Goal: Transaction & Acquisition: Purchase product/service

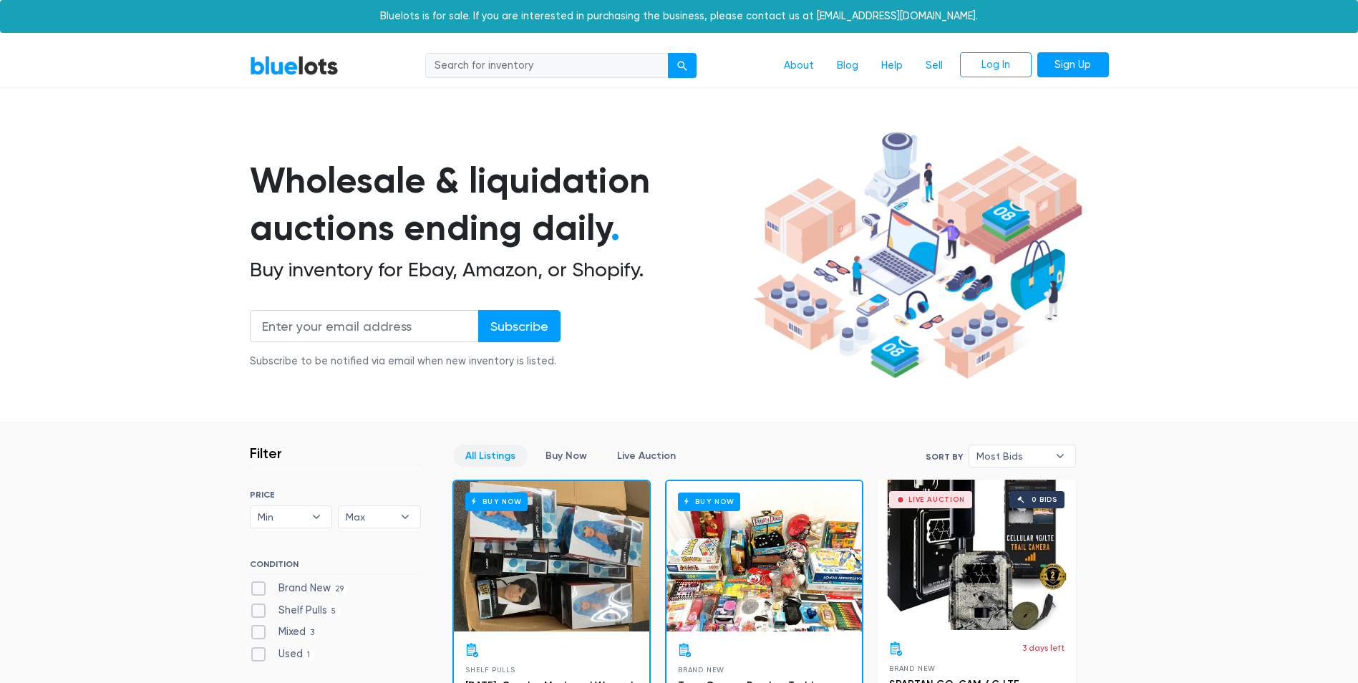
scroll to position [385, 0]
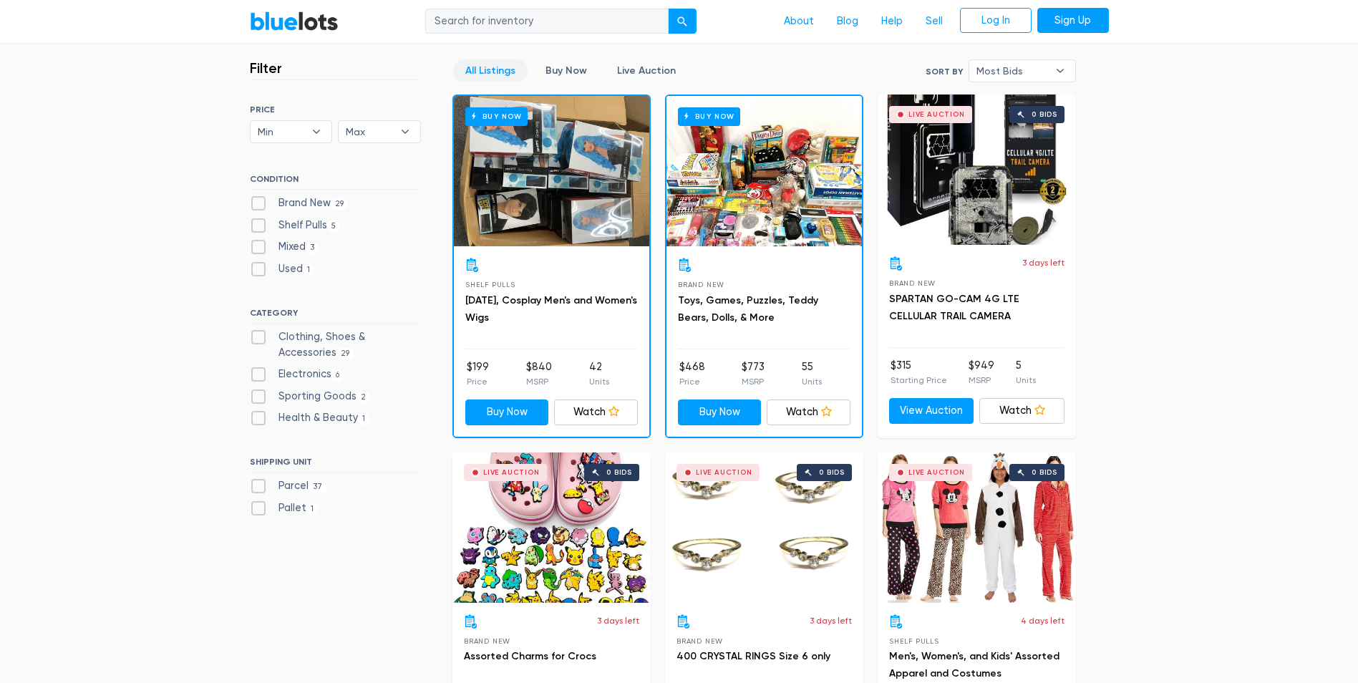
click at [561, 21] on input "search" at bounding box center [546, 22] width 243 height 26
type input "sephora"
click at [668, 9] on button "submit" at bounding box center [682, 22] width 29 height 26
click at [329, 420] on label "Health & Beauty 1" at bounding box center [310, 418] width 120 height 16
click at [259, 420] on Beauty"] "Health & Beauty 1" at bounding box center [254, 414] width 9 height 9
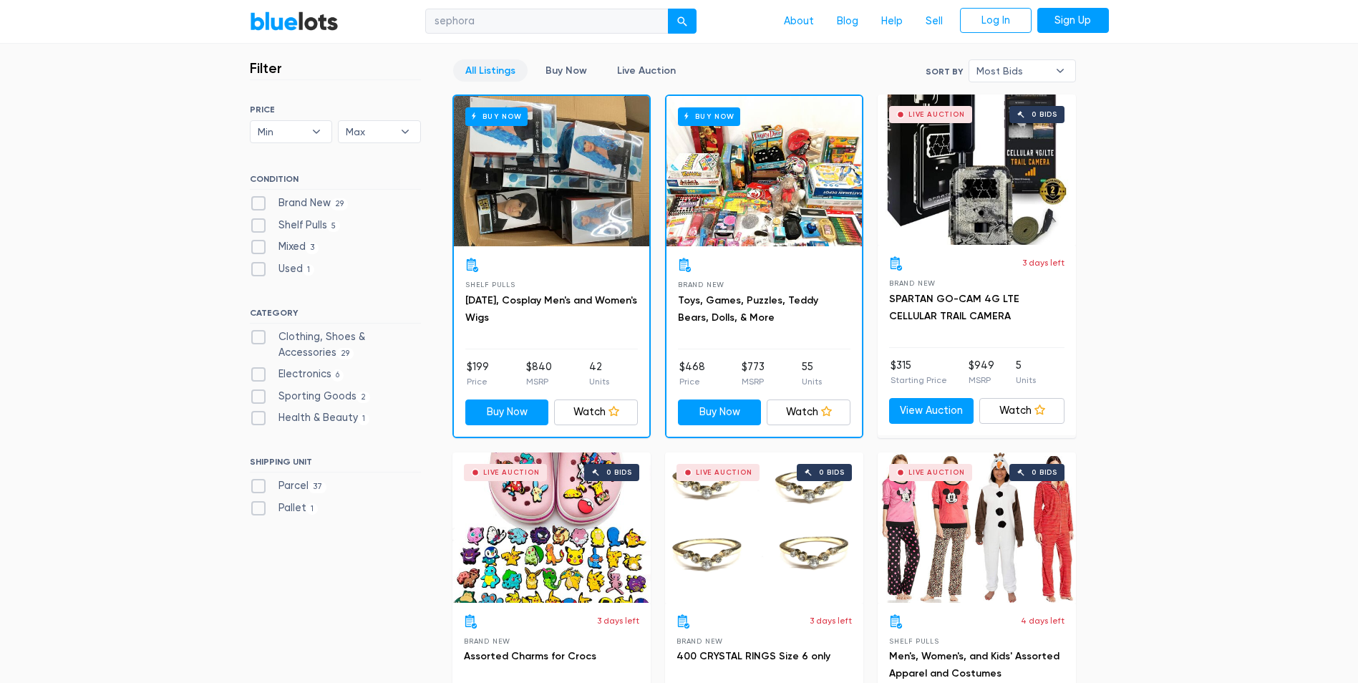
checkbox Beauty"] "true"
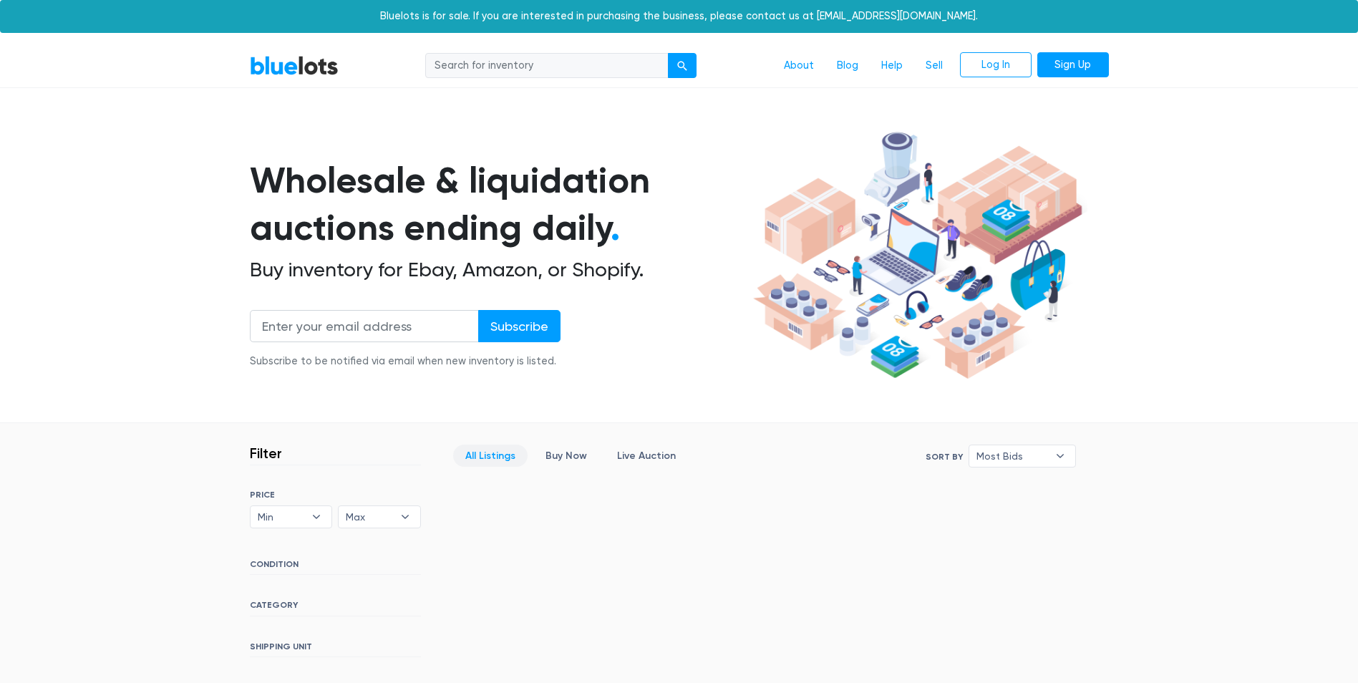
click at [544, 31] on div "Bluelots is for sale. If you are interested in purchasing the business, please …" at bounding box center [679, 16] width 1358 height 33
click at [460, 64] on input "search" at bounding box center [546, 66] width 243 height 26
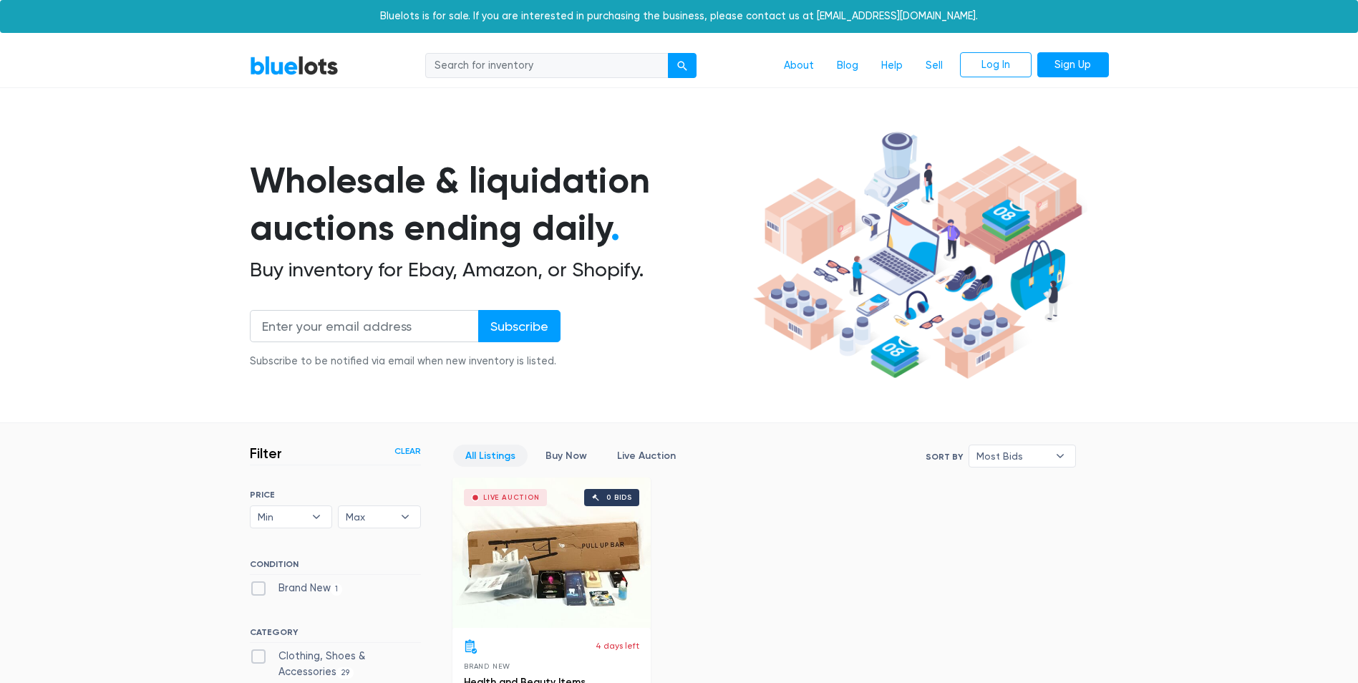
scroll to position [385, 0]
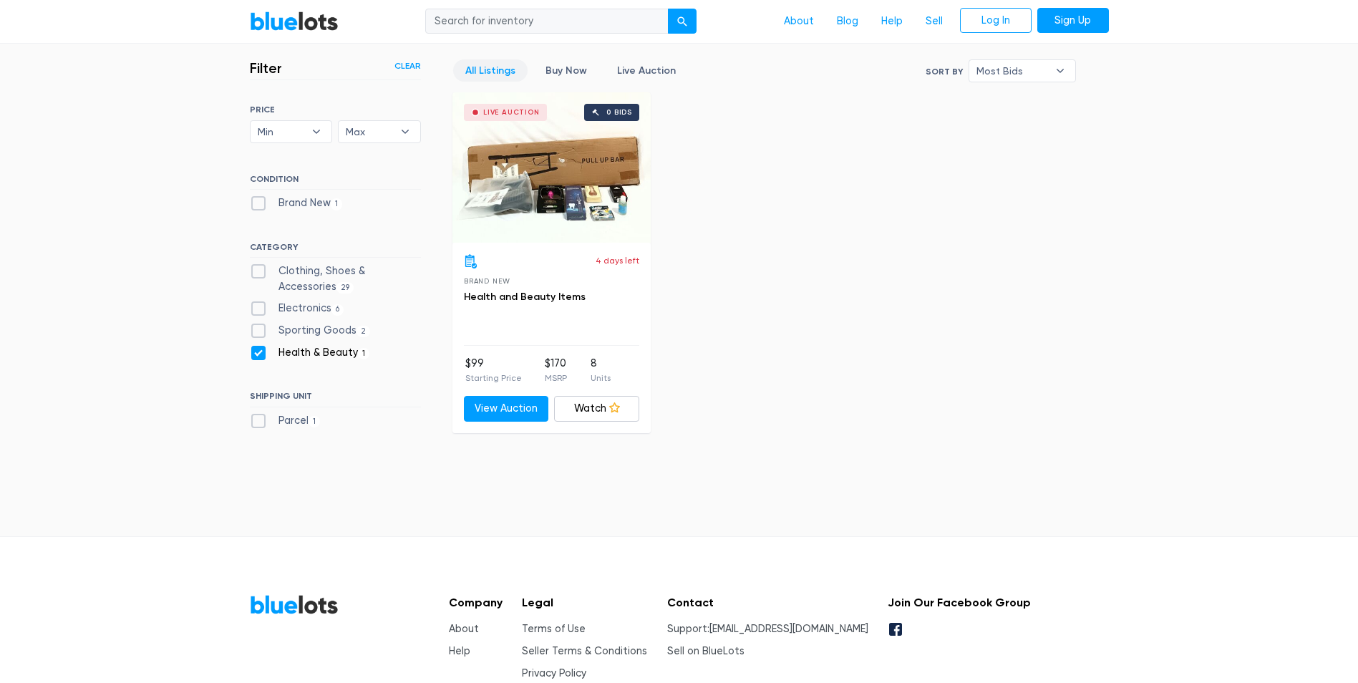
click at [543, 175] on div "Live Auction 0 bids" at bounding box center [551, 167] width 198 height 150
click at [260, 311] on label "Electronics 6" at bounding box center [297, 309] width 95 height 16
click at [259, 310] on input "Electronics 6" at bounding box center [254, 305] width 9 height 9
checkbox input "true"
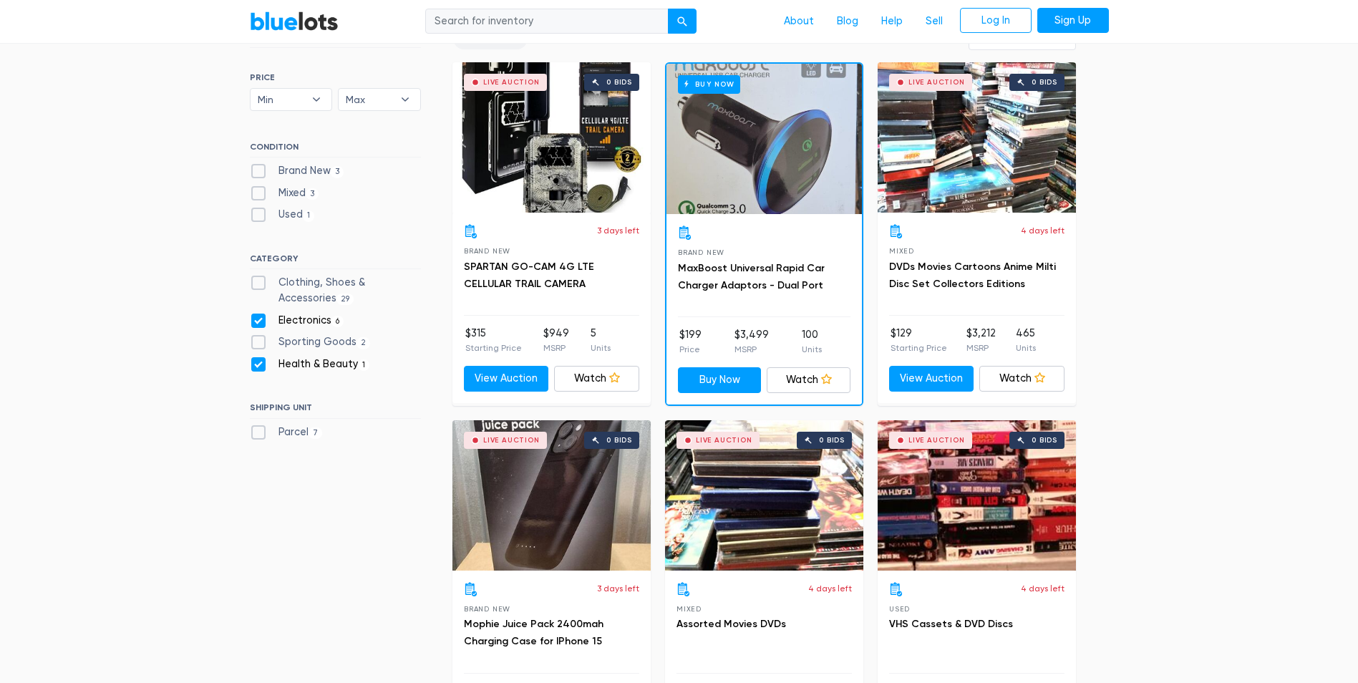
scroll to position [385, 0]
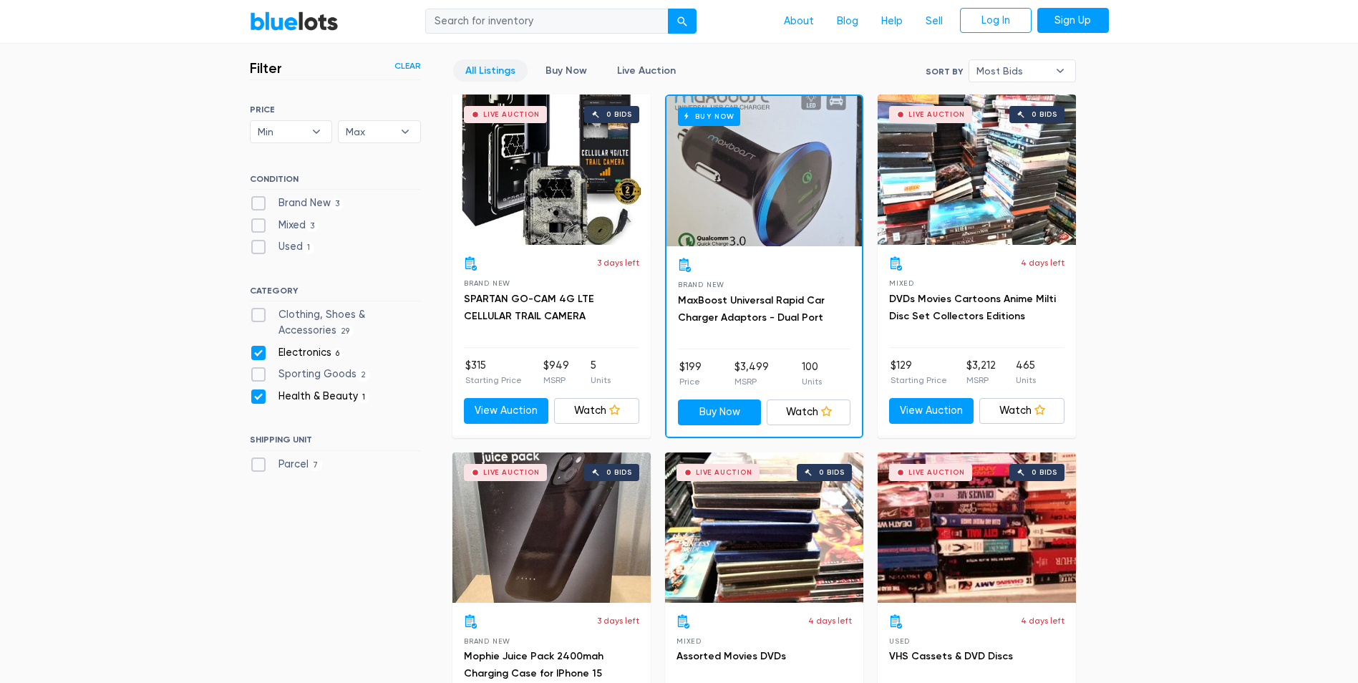
click at [259, 389] on label "Health & Beauty 1" at bounding box center [310, 397] width 120 height 16
click at [259, 389] on Beauty"] "Health & Beauty 1" at bounding box center [254, 393] width 9 height 9
checkbox Beauty"] "false"
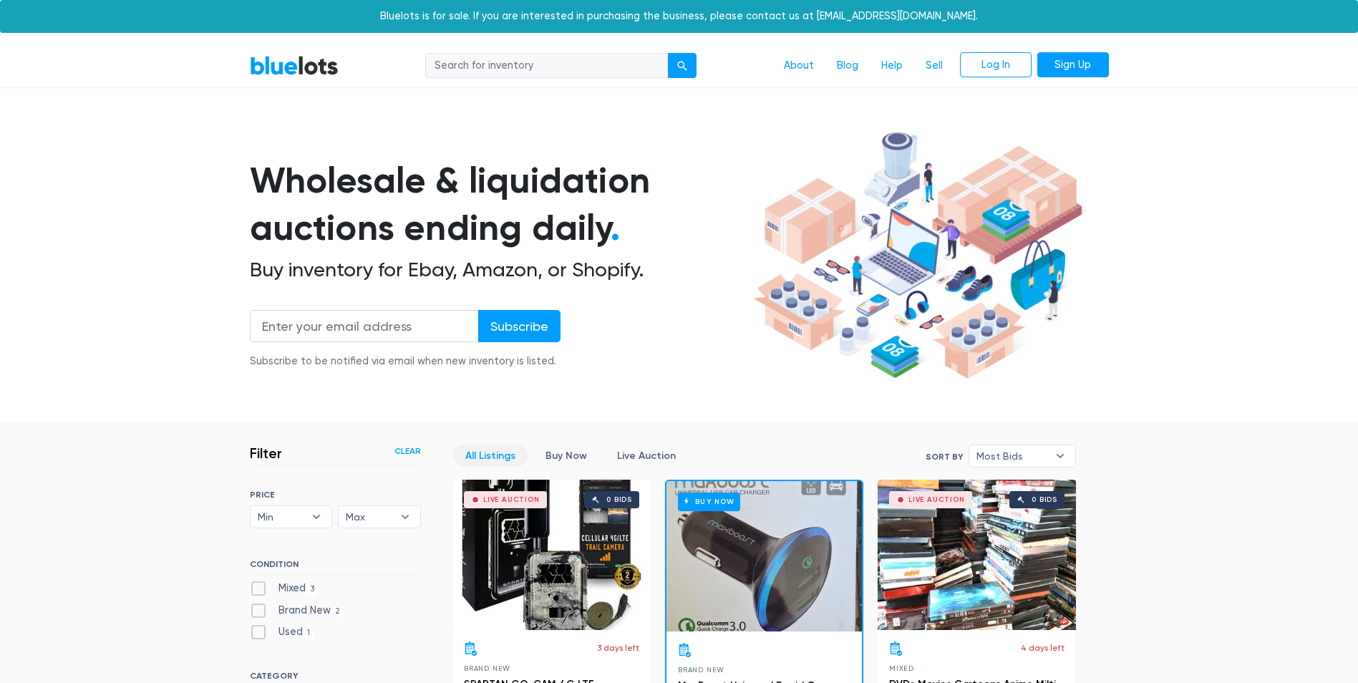
scroll to position [385, 0]
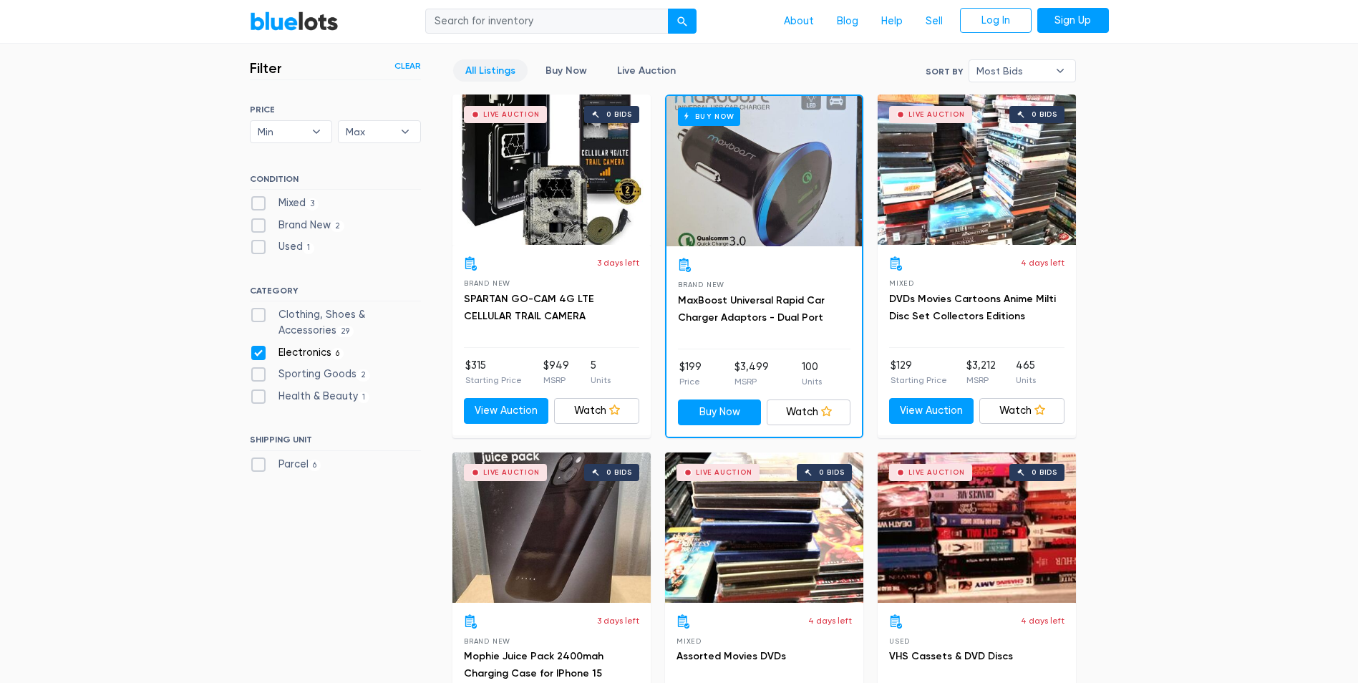
click at [253, 359] on label "Electronics 6" at bounding box center [297, 353] width 95 height 16
click at [253, 354] on input "Electronics 6" at bounding box center [254, 349] width 9 height 9
checkbox input "false"
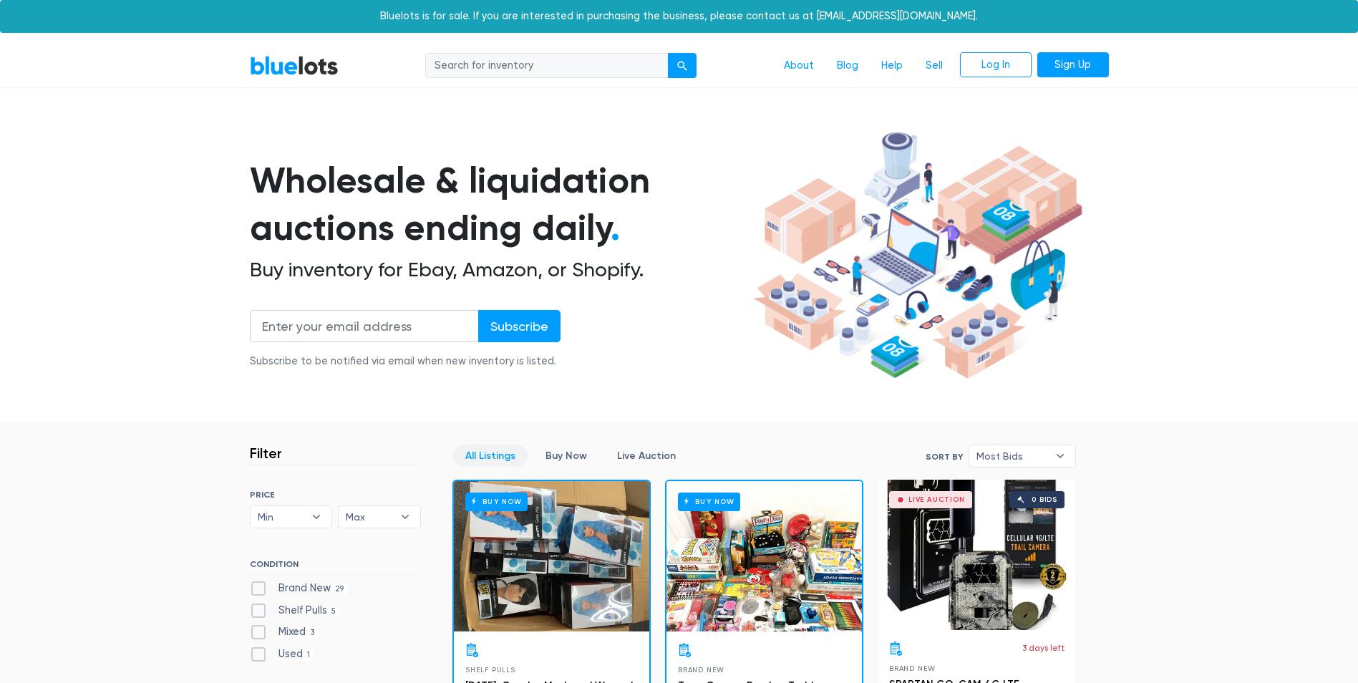
scroll to position [385, 0]
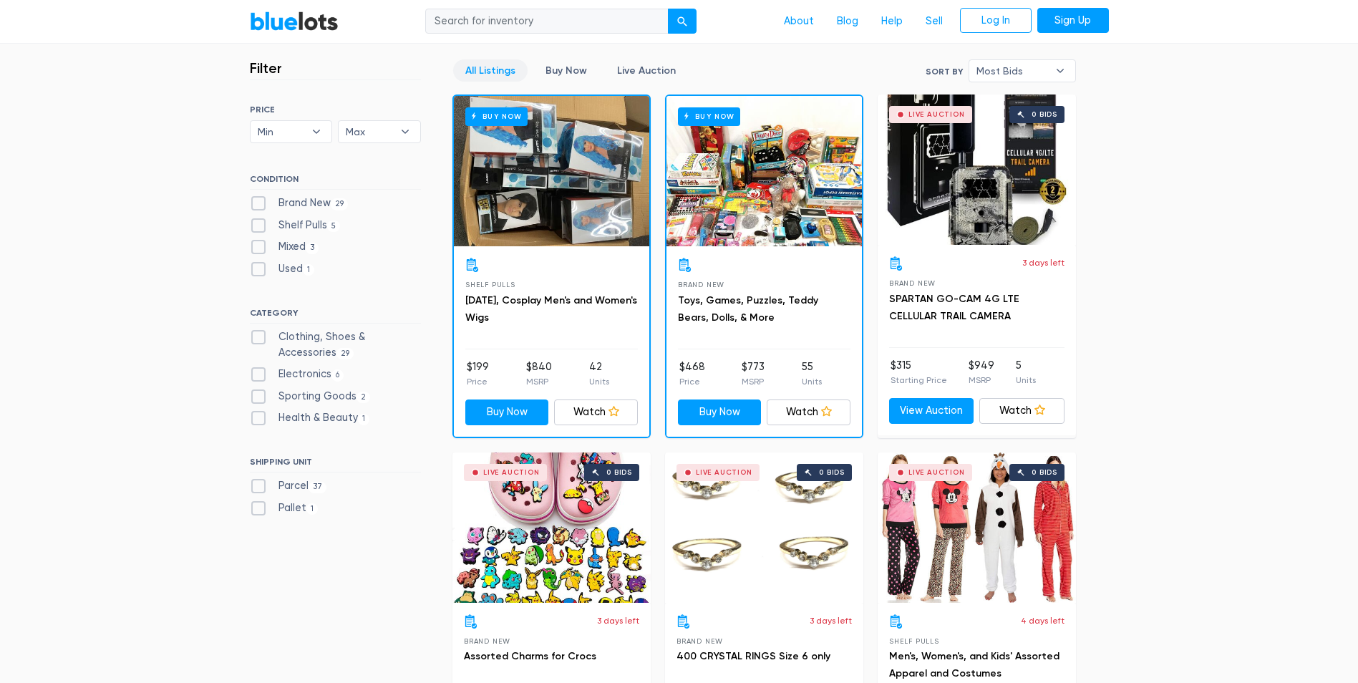
click at [250, 316] on h6 "CATEGORY" at bounding box center [335, 316] width 171 height 16
click at [251, 335] on label "Clothing, Shoes & Accessories 29" at bounding box center [335, 344] width 171 height 31
click at [251, 335] on Accessories"] "Clothing, Shoes & Accessories 29" at bounding box center [254, 333] width 9 height 9
checkbox Accessories"] "true"
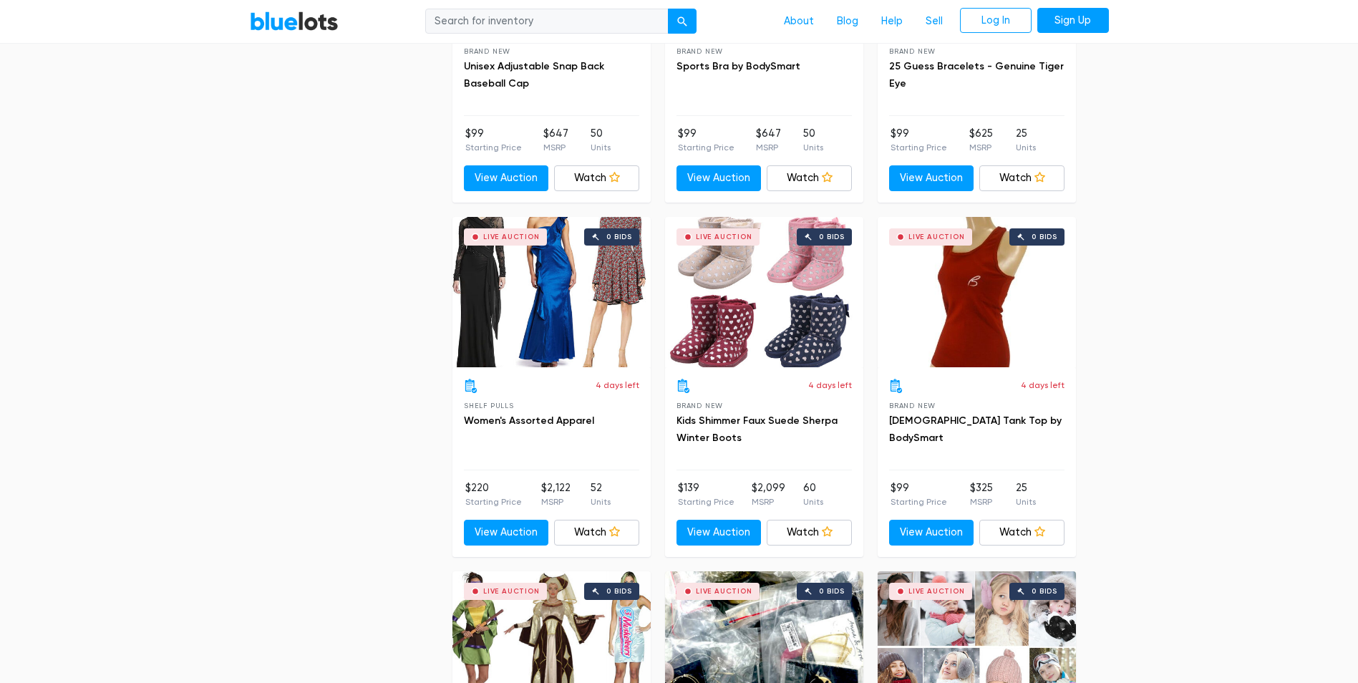
scroll to position [3429, 0]
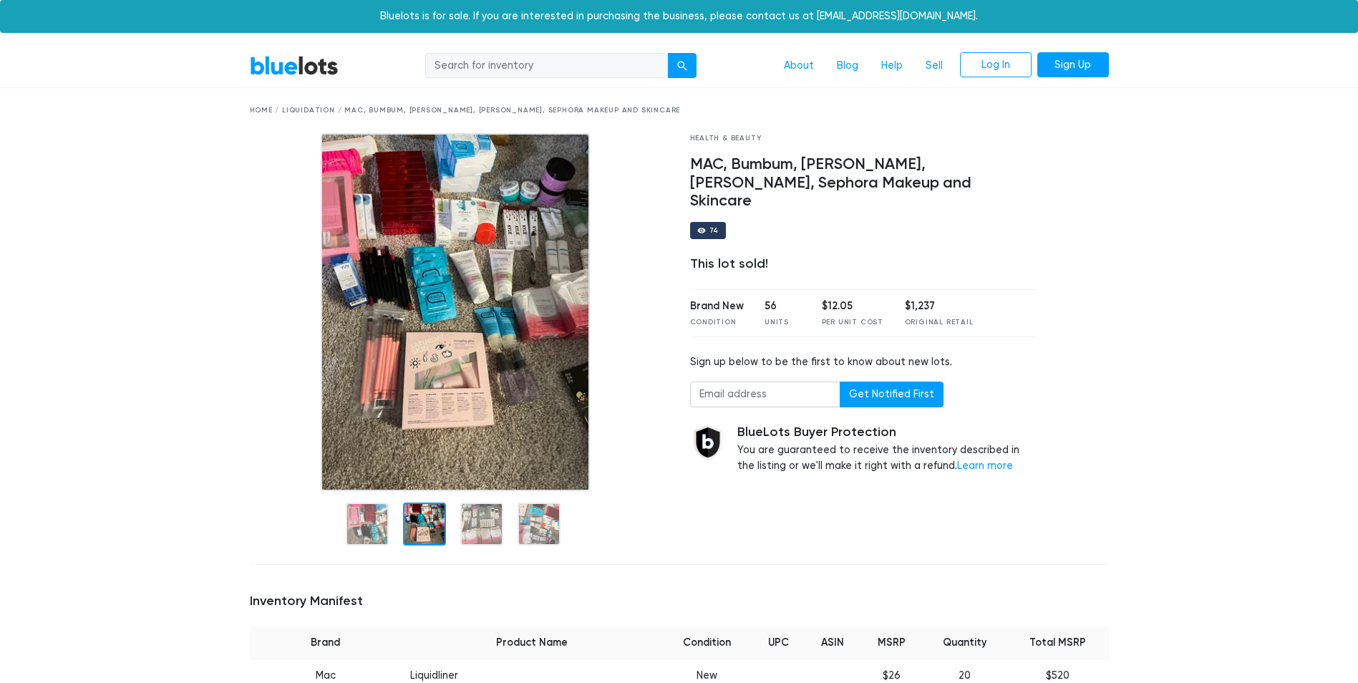
click at [417, 528] on div at bounding box center [424, 524] width 43 height 43
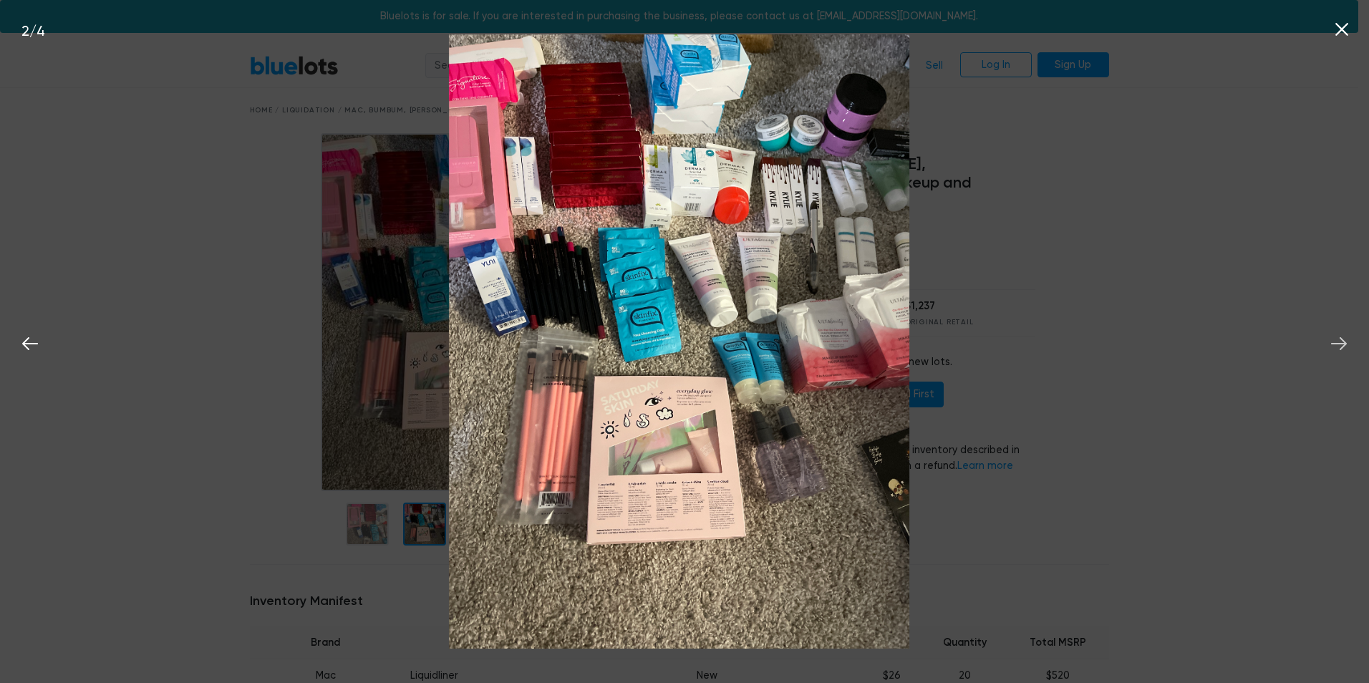
click at [1333, 342] on icon at bounding box center [1338, 343] width 21 height 21
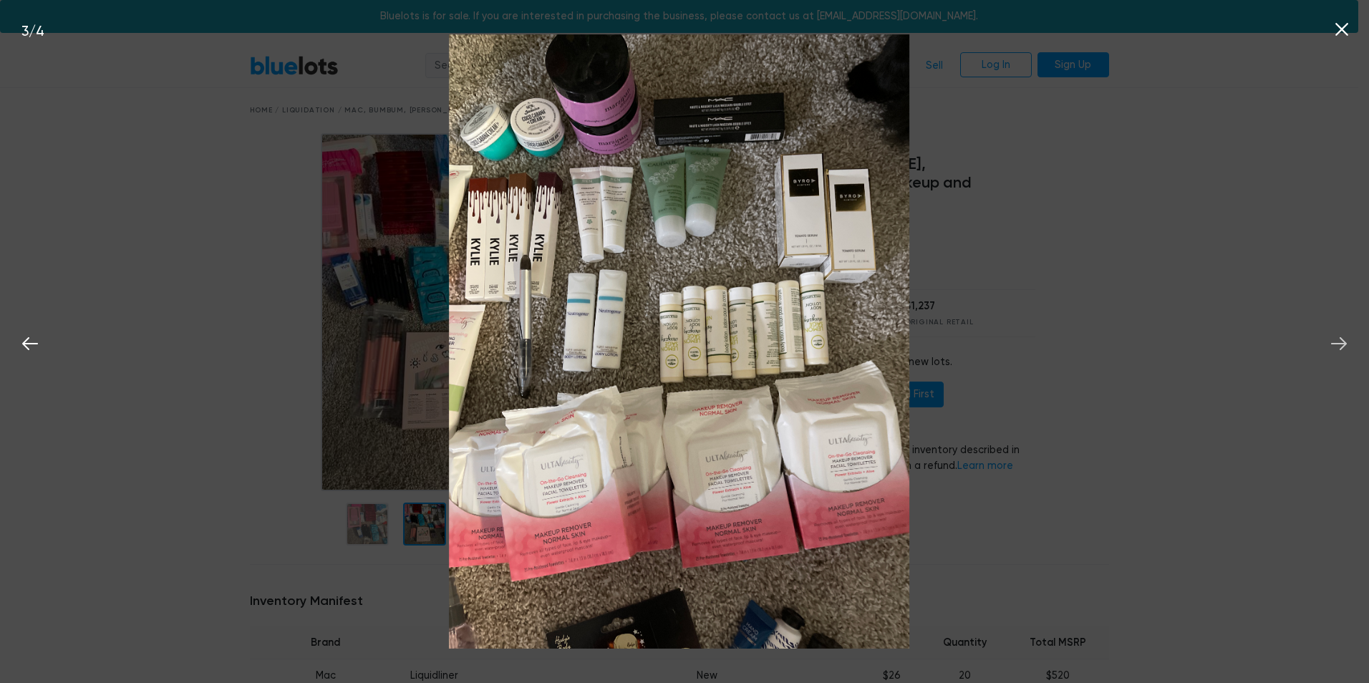
click at [1333, 342] on icon at bounding box center [1338, 343] width 21 height 21
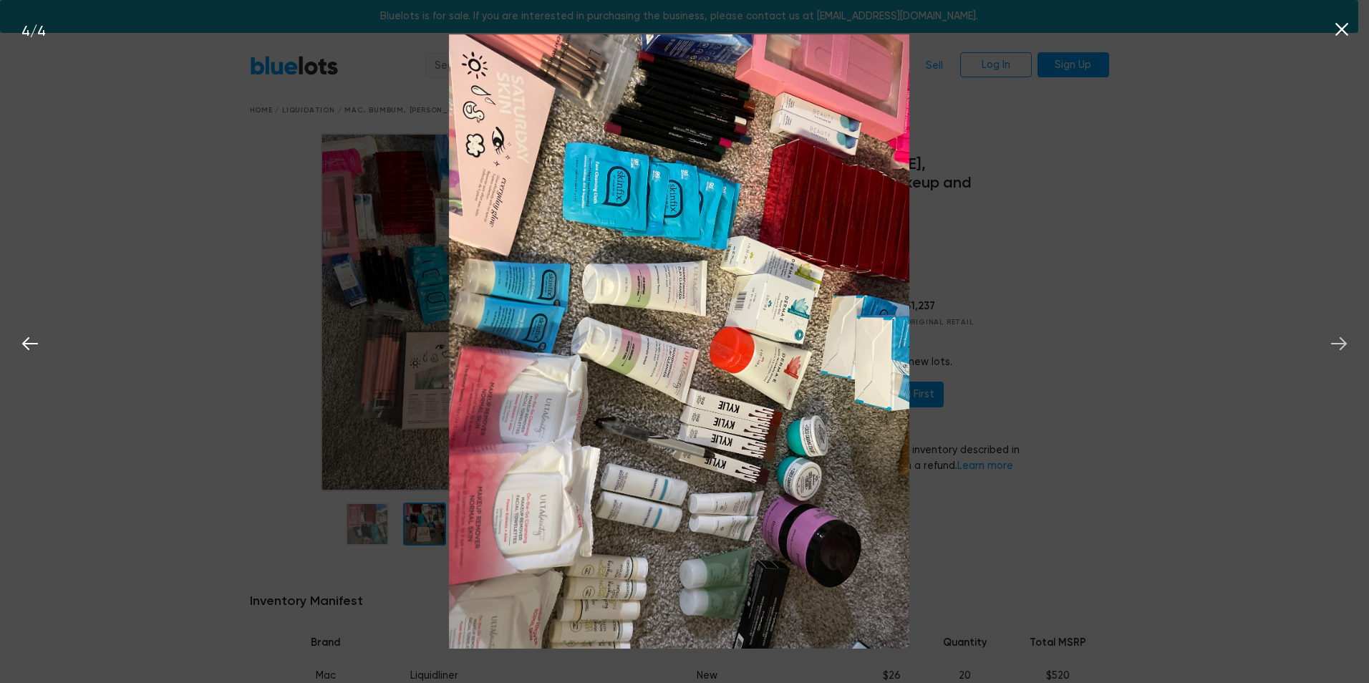
click at [1333, 342] on icon at bounding box center [1338, 343] width 21 height 21
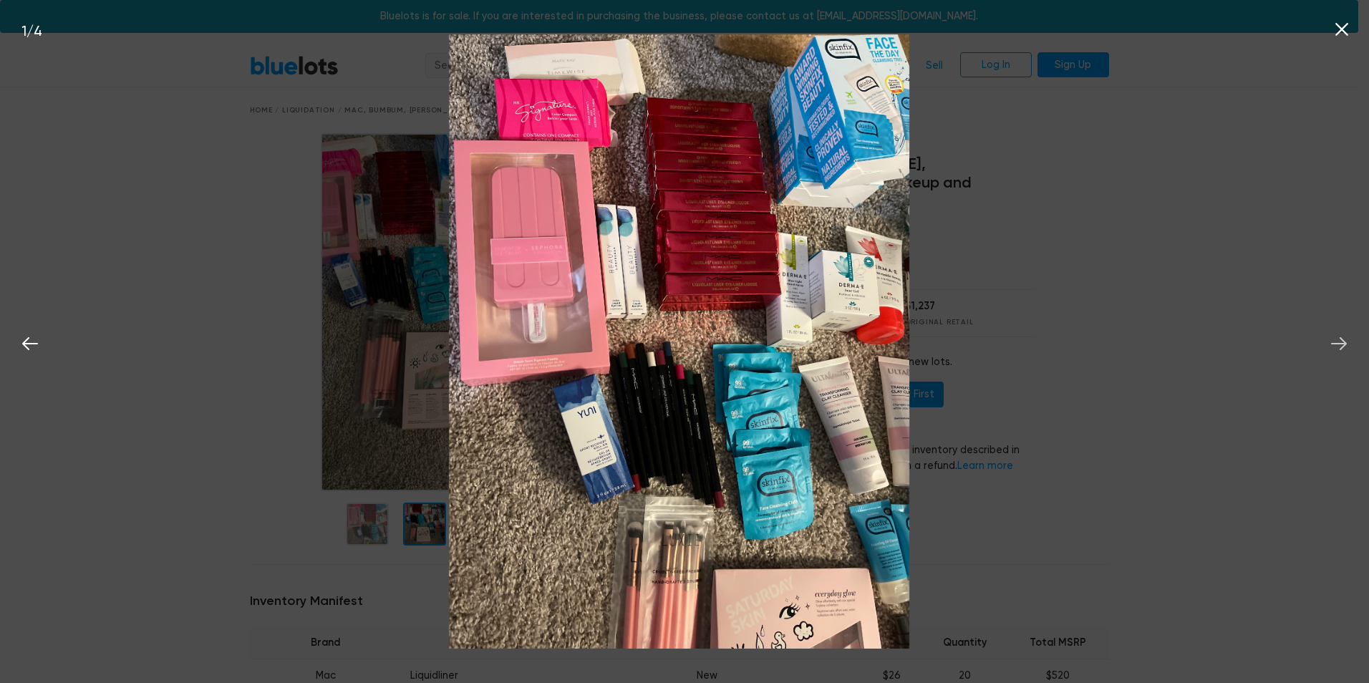
click at [1333, 342] on icon at bounding box center [1338, 343] width 21 height 21
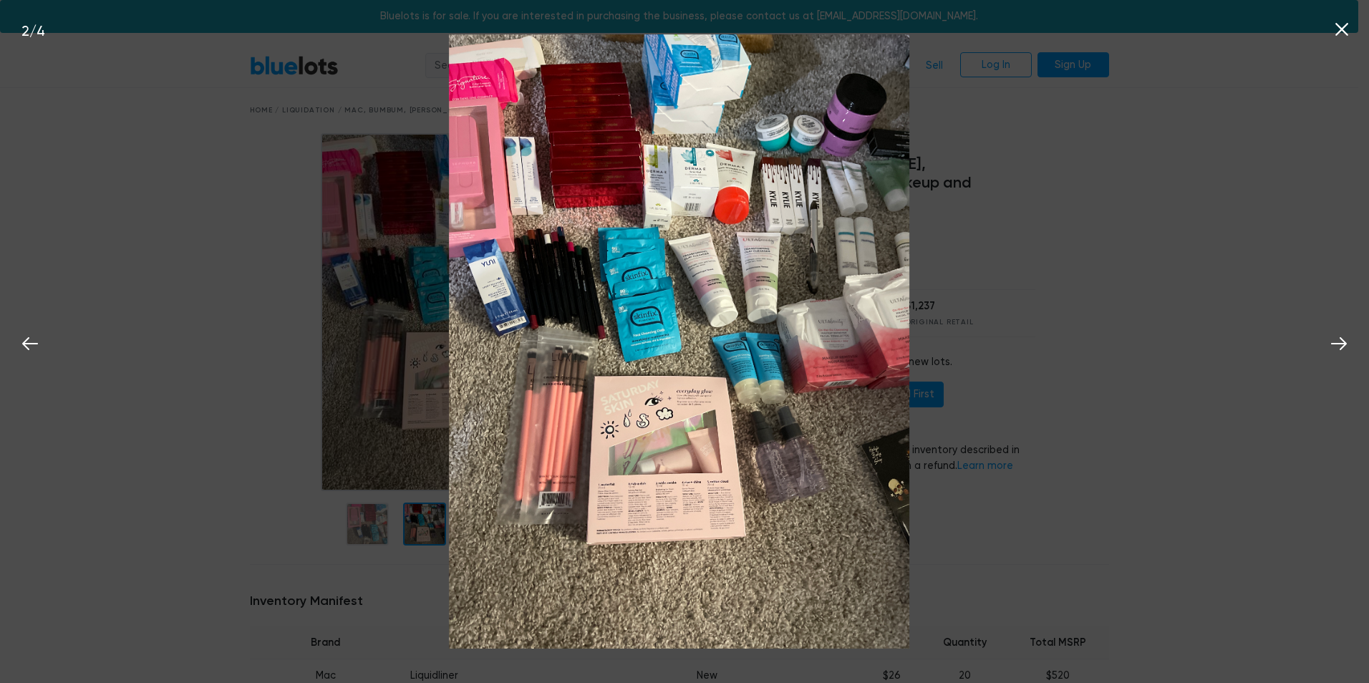
click at [1236, 327] on div "2 / 4" at bounding box center [684, 341] width 1369 height 683
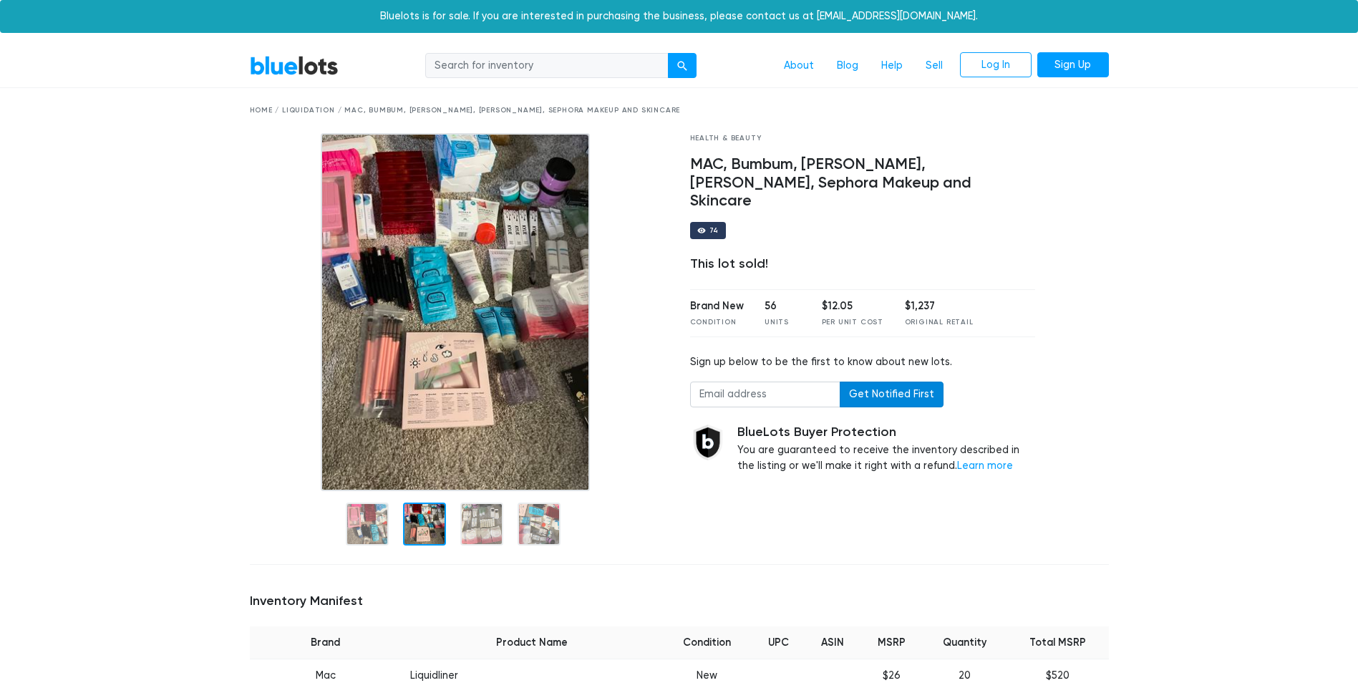
click at [880, 382] on button "Get Notified First" at bounding box center [892, 395] width 104 height 26
click at [794, 385] on input "email" at bounding box center [765, 395] width 150 height 26
type input "VSANCHEZR16@GMAIL.COM"
click at [881, 382] on button "Get Notified First" at bounding box center [892, 395] width 104 height 26
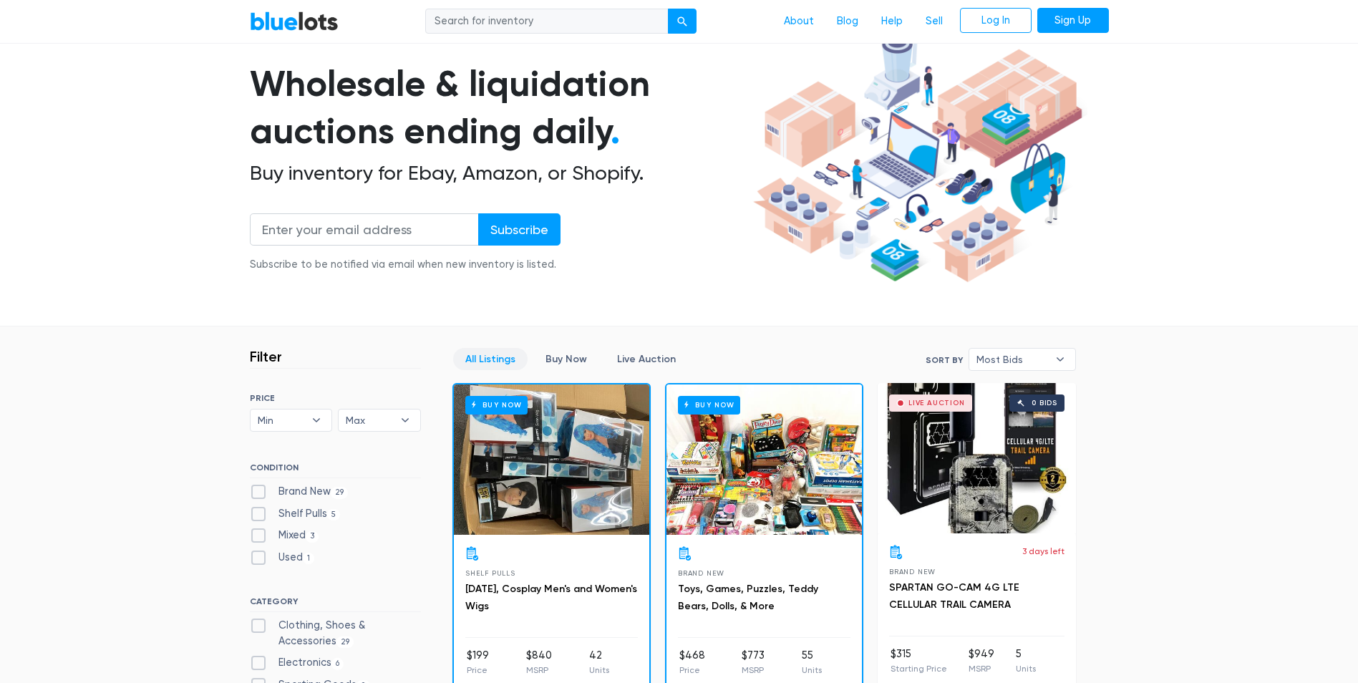
scroll to position [72, 0]
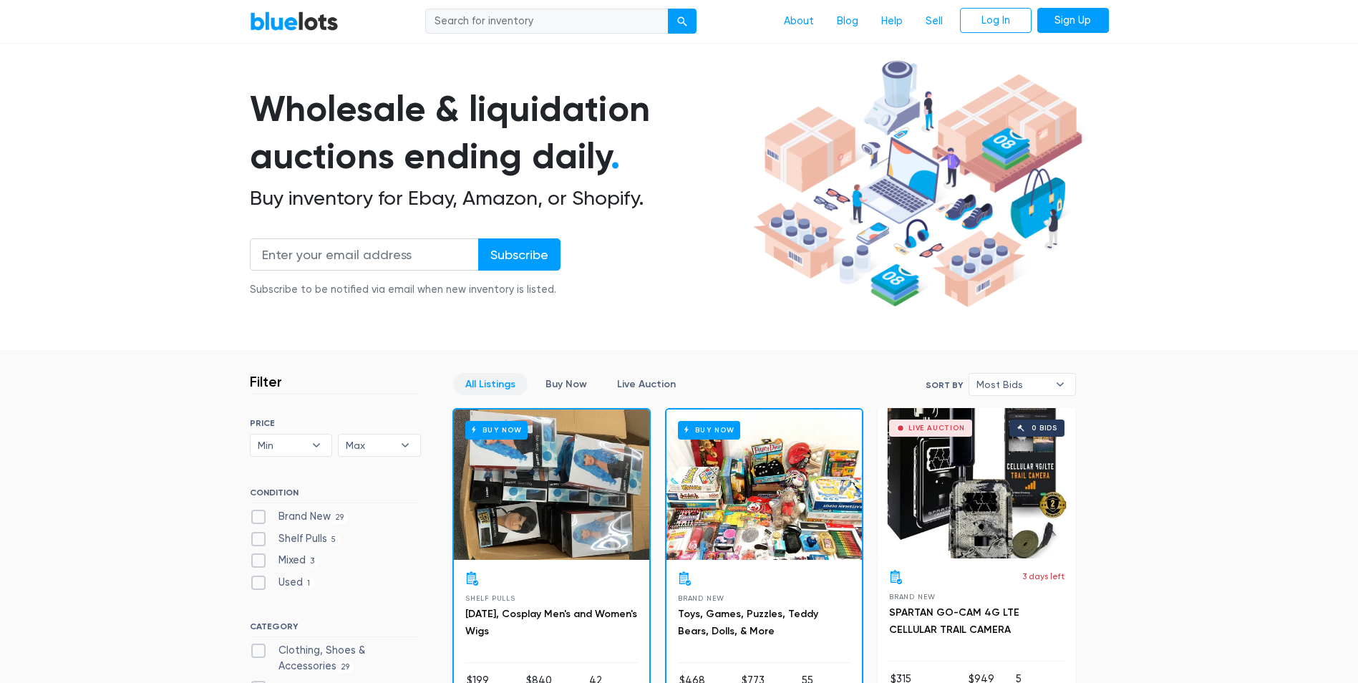
click at [498, 381] on link "All Listings" at bounding box center [490, 384] width 74 height 22
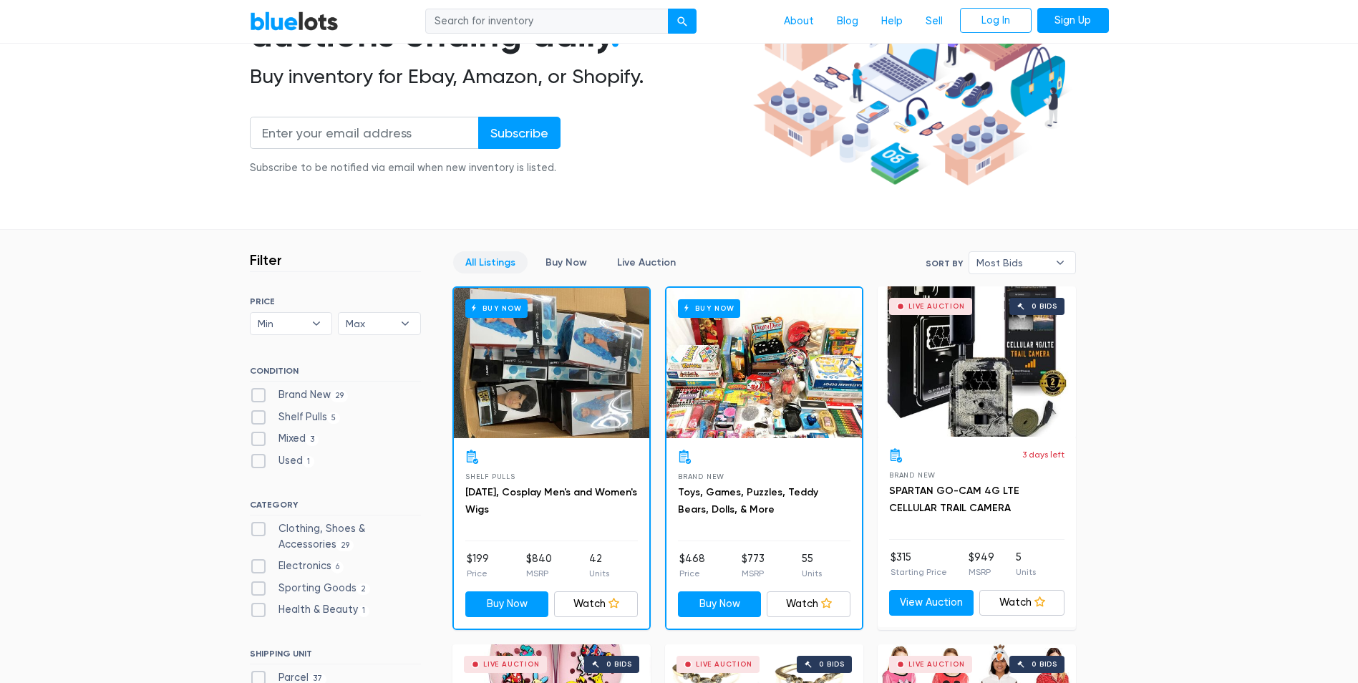
scroll to position [99, 0]
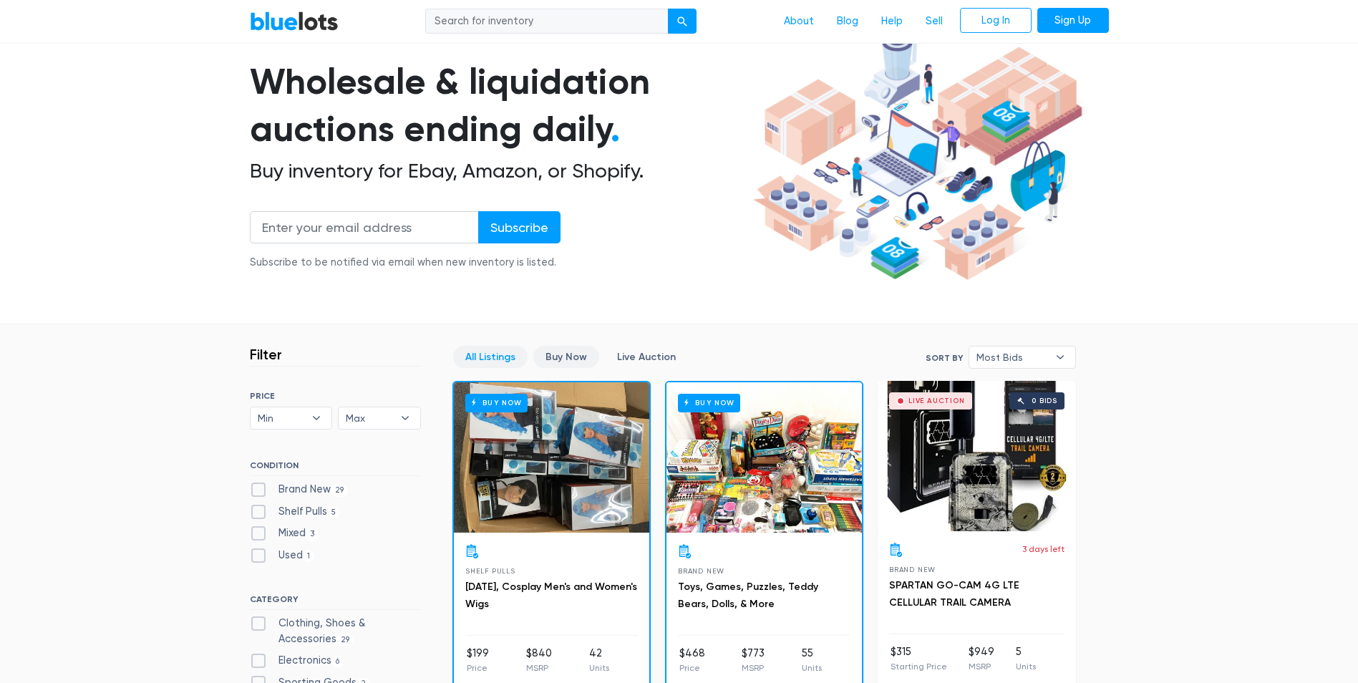
click at [564, 362] on link "Buy Now" at bounding box center [566, 357] width 66 height 22
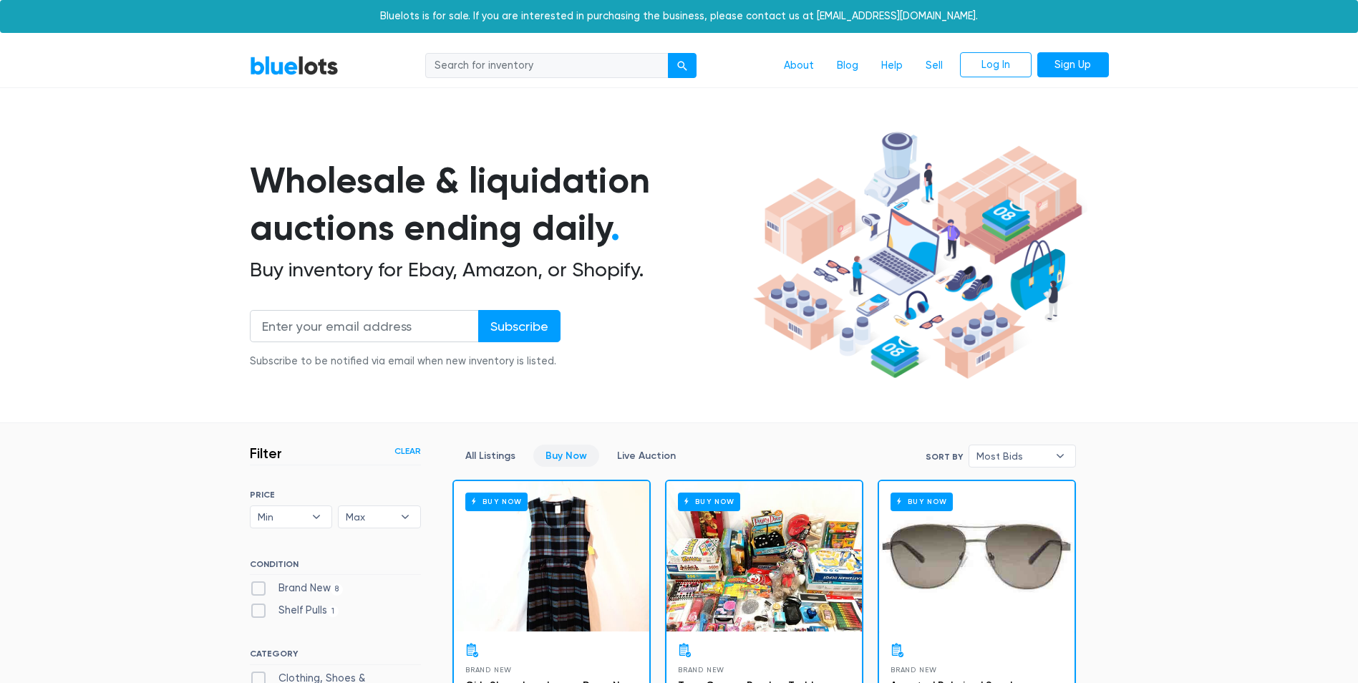
scroll to position [385, 0]
